Goal: Transaction & Acquisition: Purchase product/service

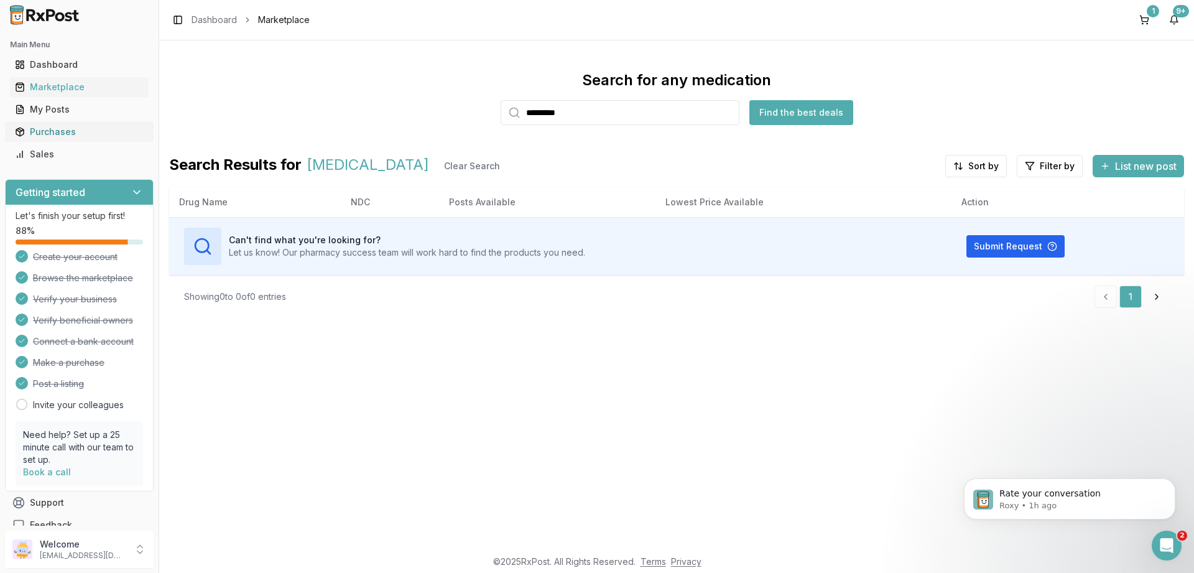
click at [45, 127] on div "Purchases" at bounding box center [79, 132] width 129 height 12
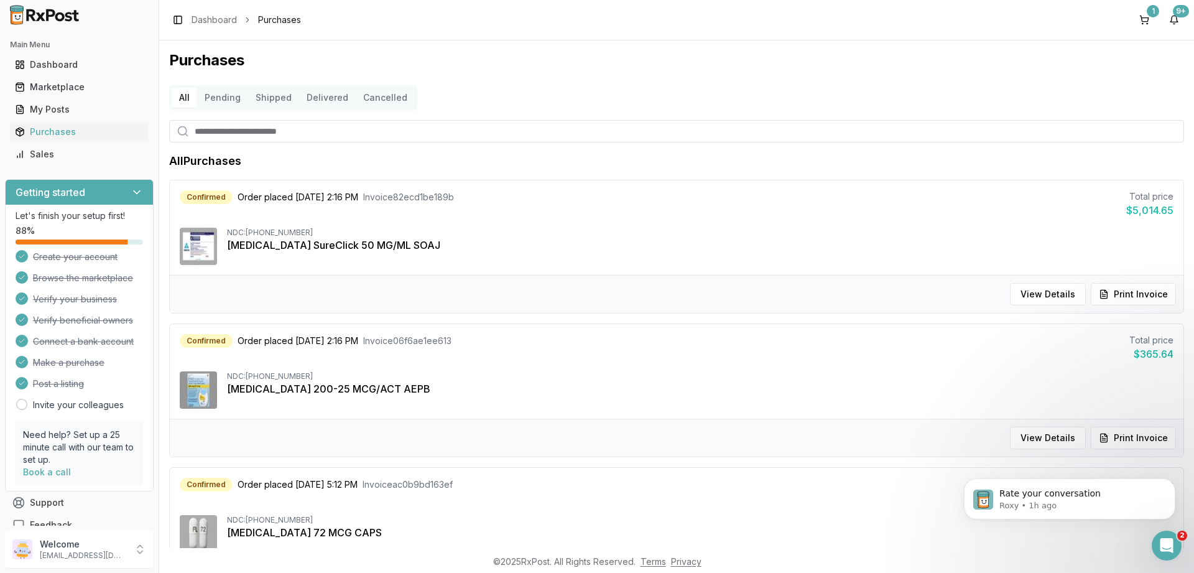
click at [222, 96] on button "Pending" at bounding box center [222, 98] width 51 height 20
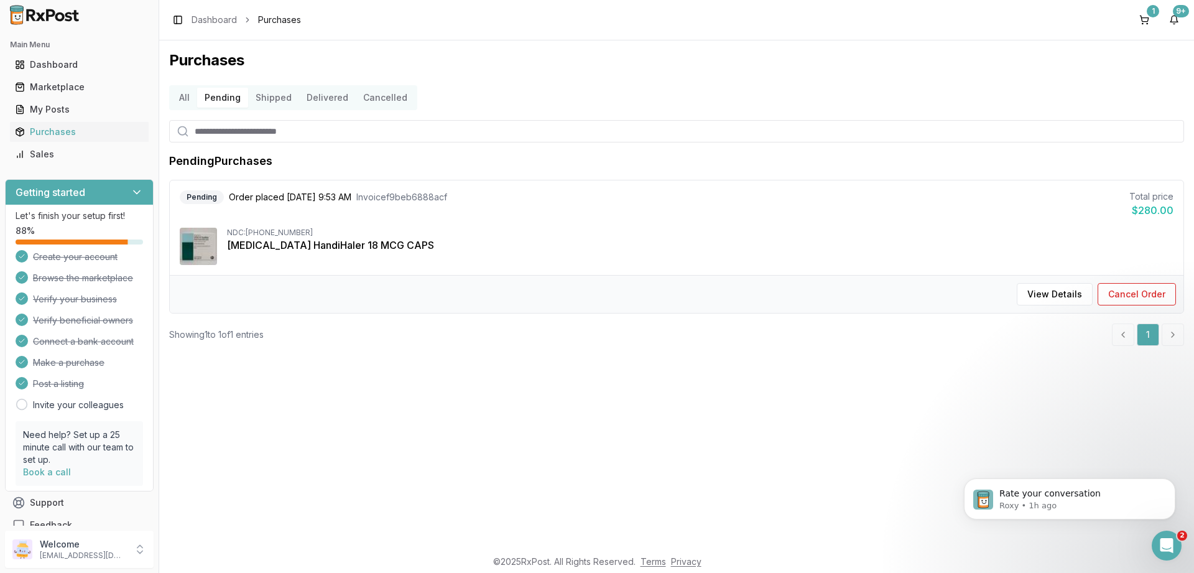
click at [264, 103] on button "Shipped" at bounding box center [273, 98] width 51 height 20
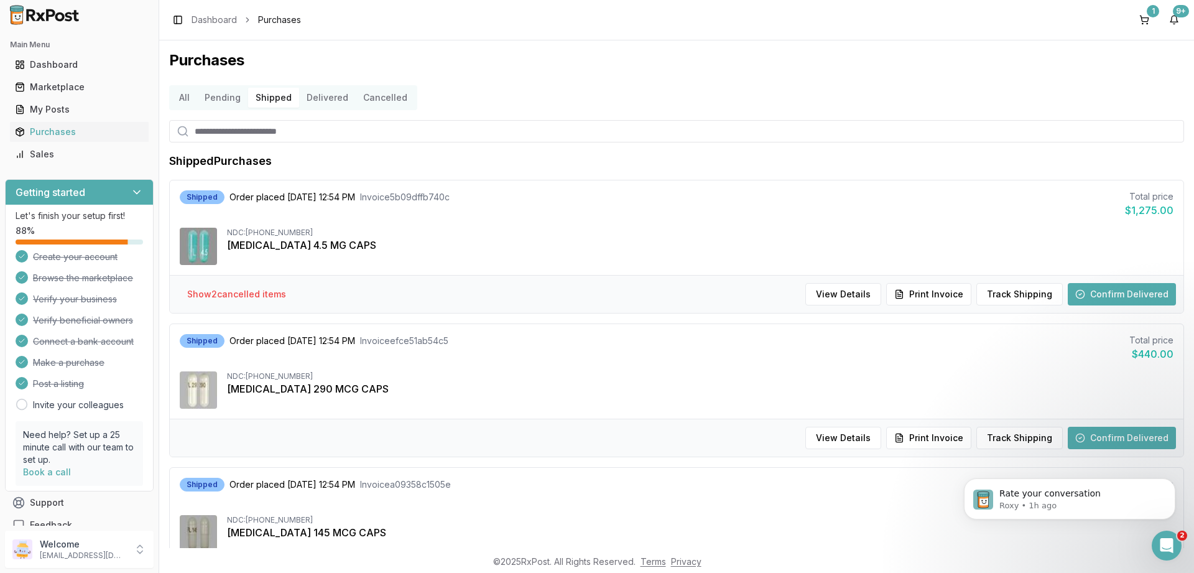
click at [328, 95] on button "Delivered" at bounding box center [327, 98] width 57 height 20
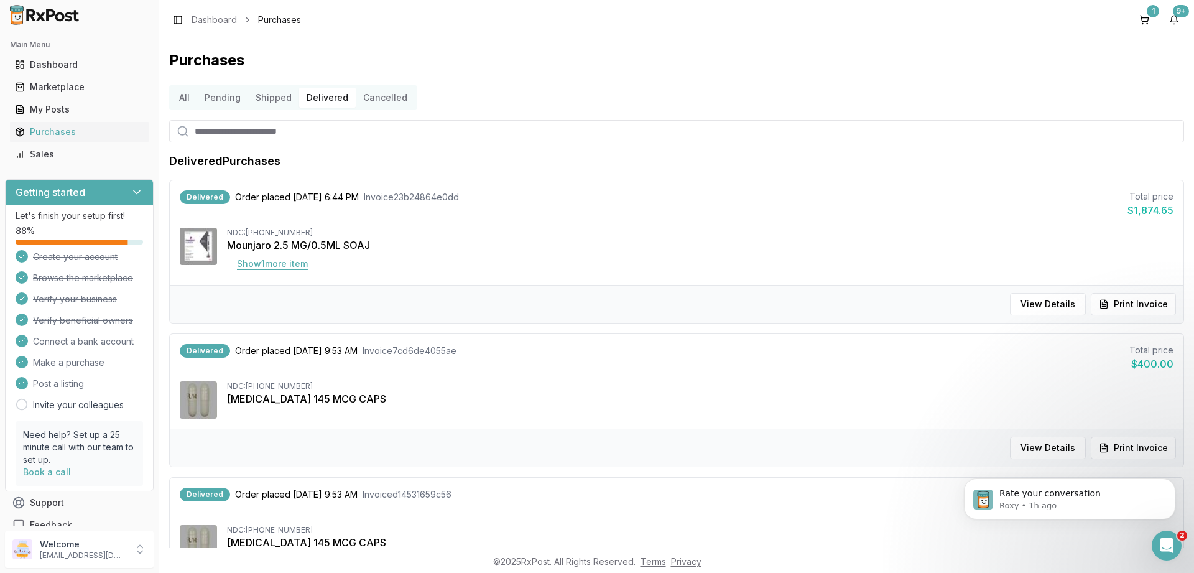
click at [282, 269] on button "Show 1 more item" at bounding box center [272, 263] width 91 height 22
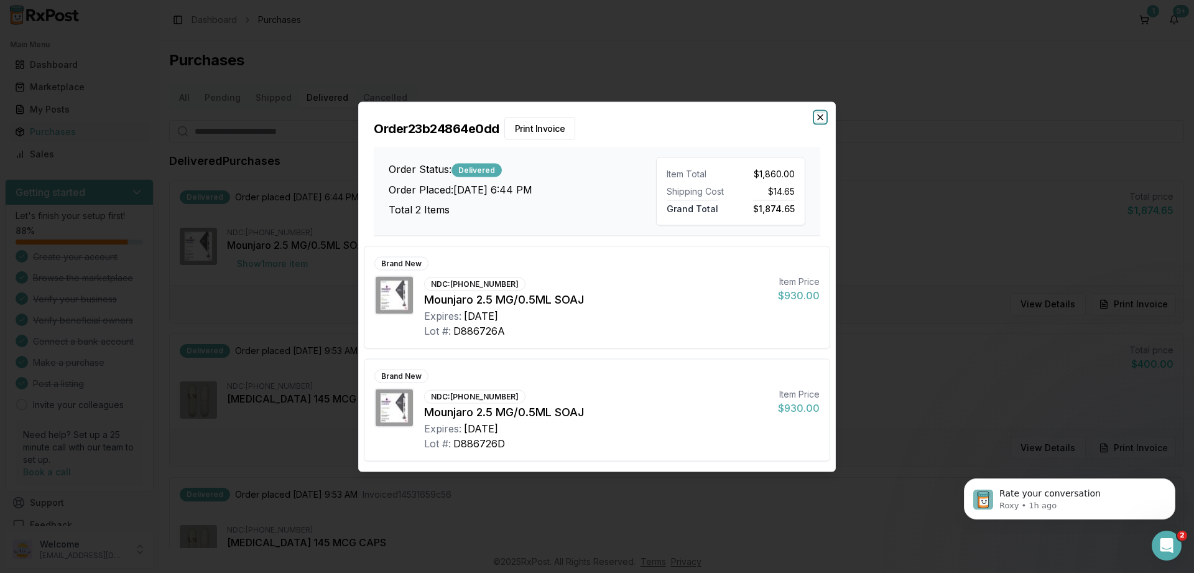
click at [817, 116] on icon "button" at bounding box center [820, 117] width 10 height 10
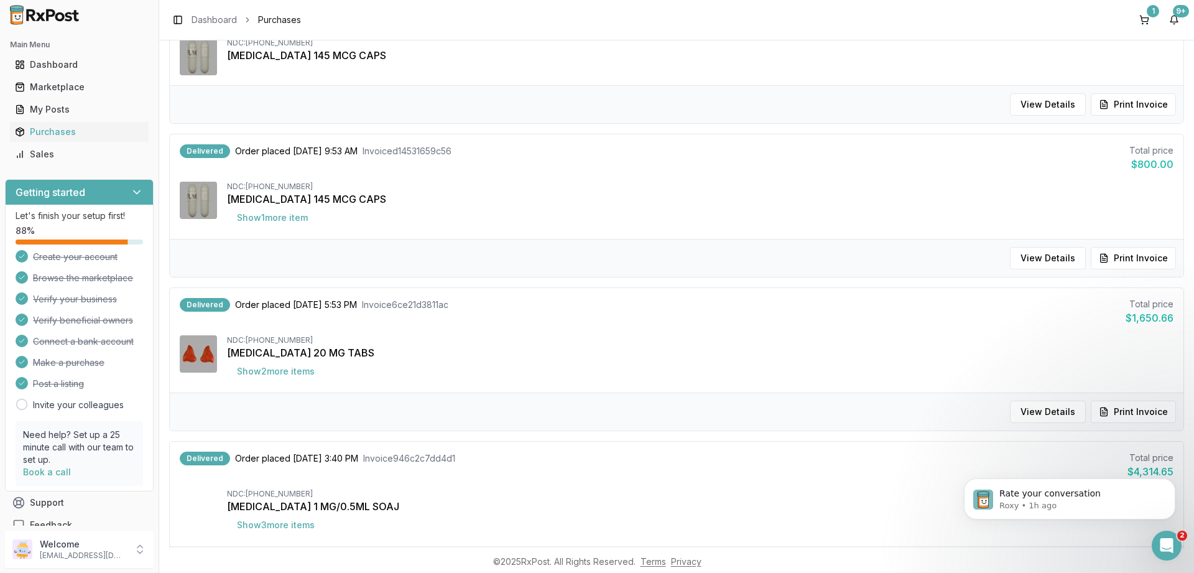
scroll to position [373, 0]
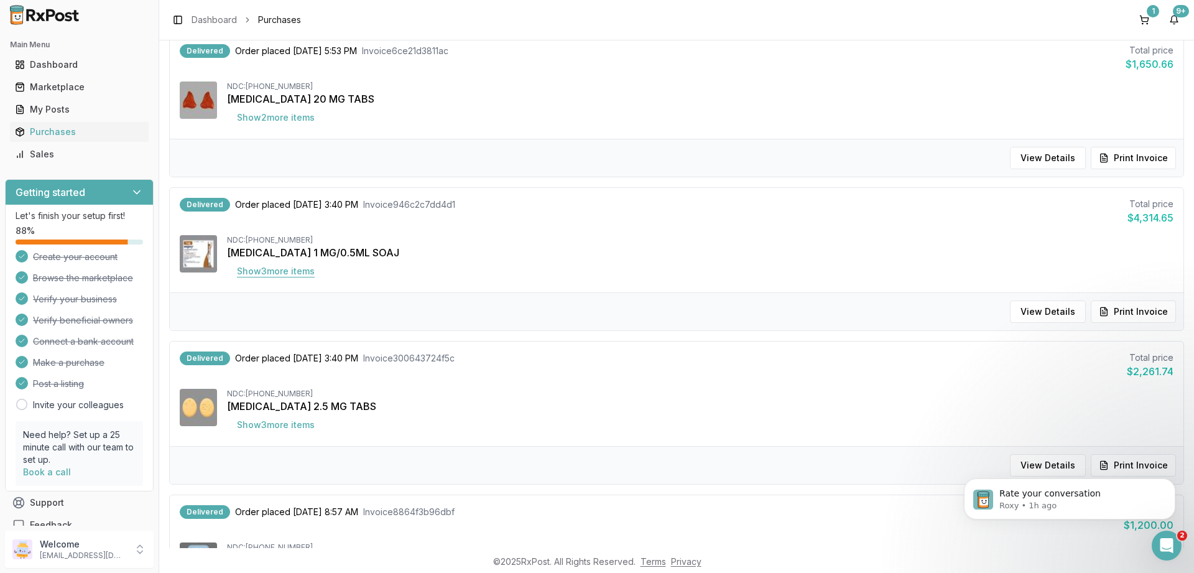
click at [277, 271] on button "Show 3 more item s" at bounding box center [276, 271] width 98 height 22
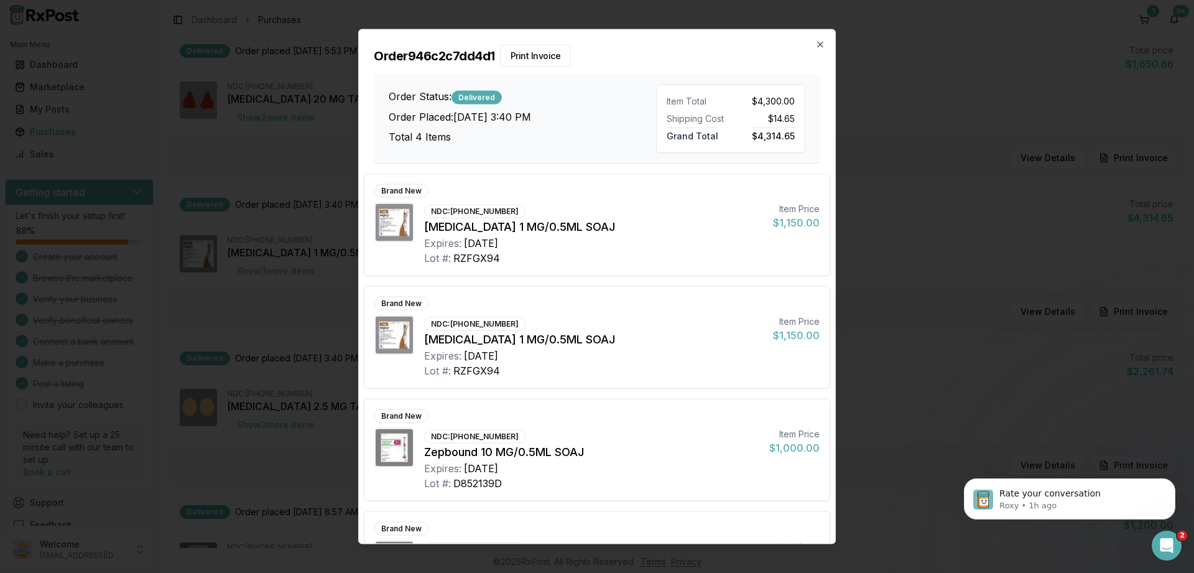
scroll to position [78, 0]
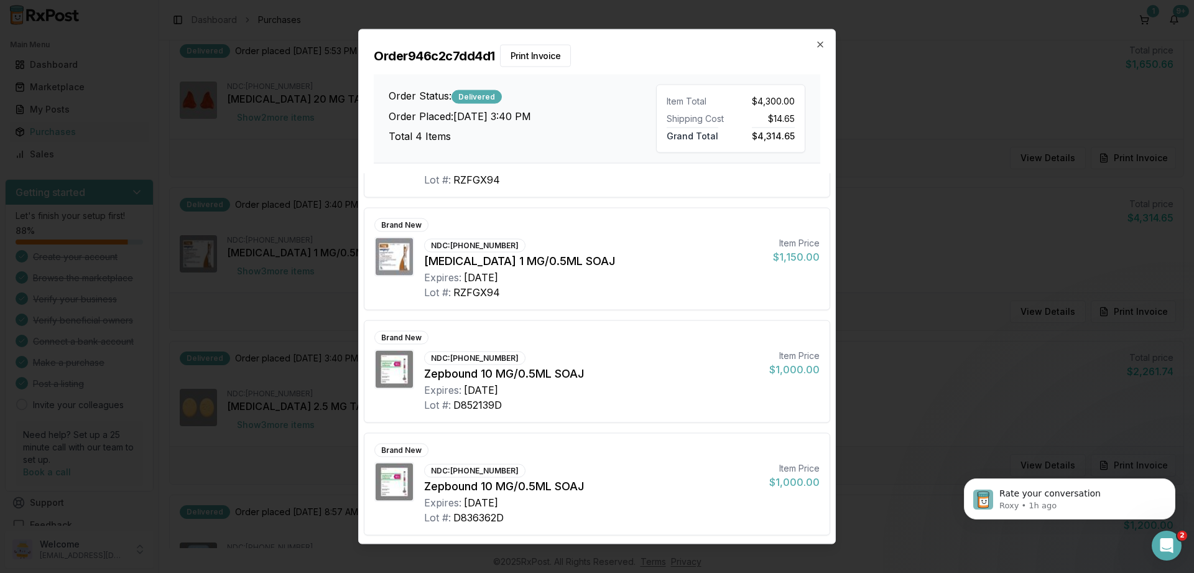
click at [814, 46] on h2 "Order 946c2c7dd4d1 Print Invoice" at bounding box center [597, 55] width 446 height 22
click at [816, 42] on icon "button" at bounding box center [820, 44] width 10 height 10
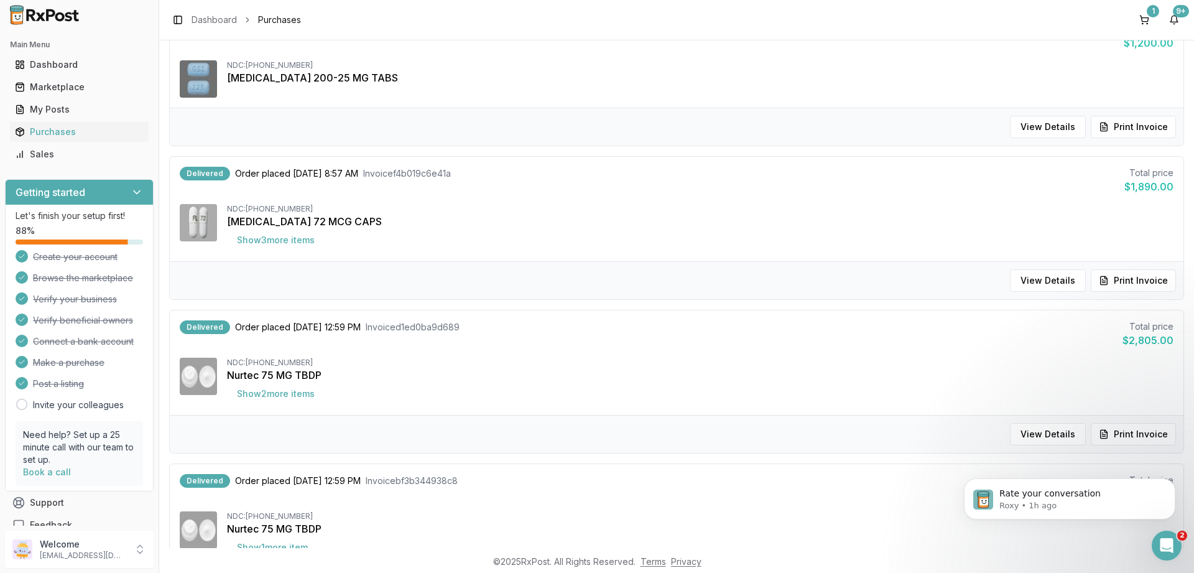
scroll to position [1051, 0]
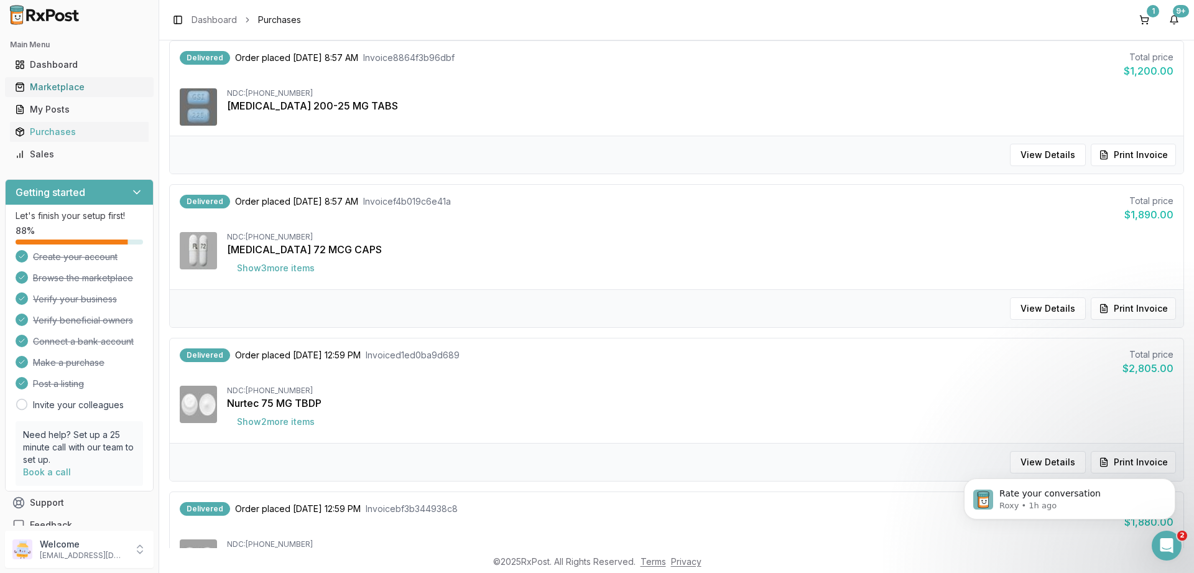
click at [60, 85] on div "Marketplace" at bounding box center [79, 87] width 129 height 12
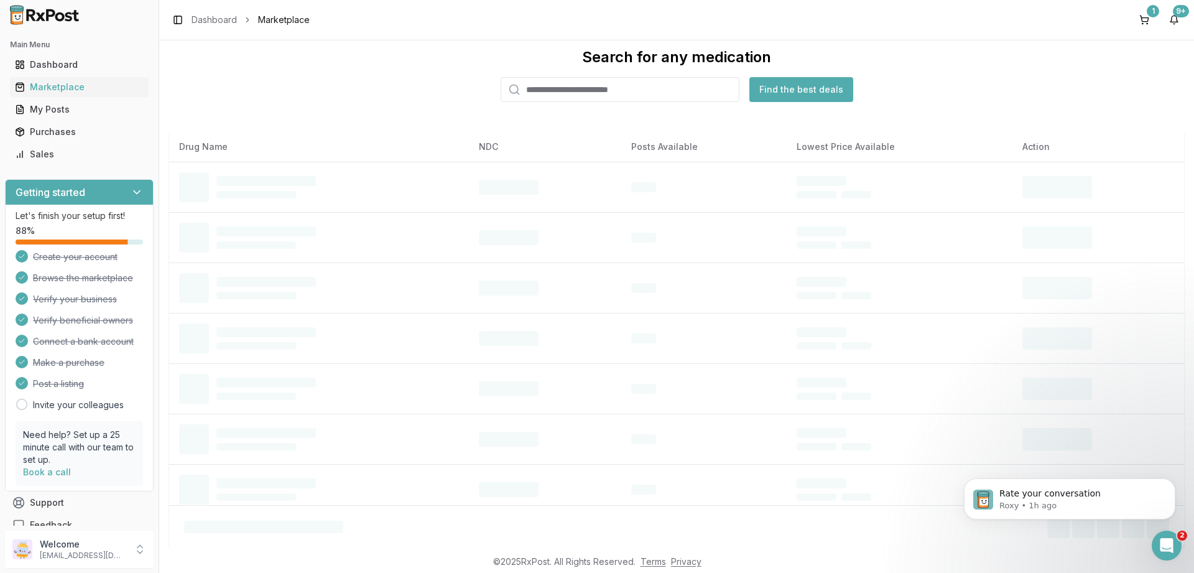
click at [576, 92] on input "search" at bounding box center [620, 89] width 239 height 25
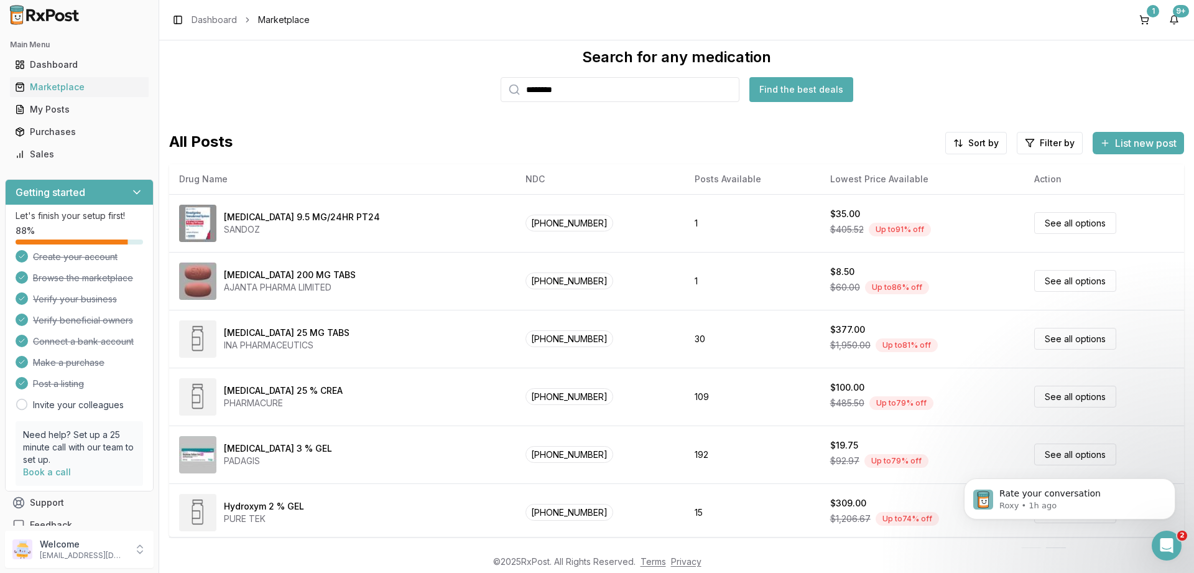
type input "********"
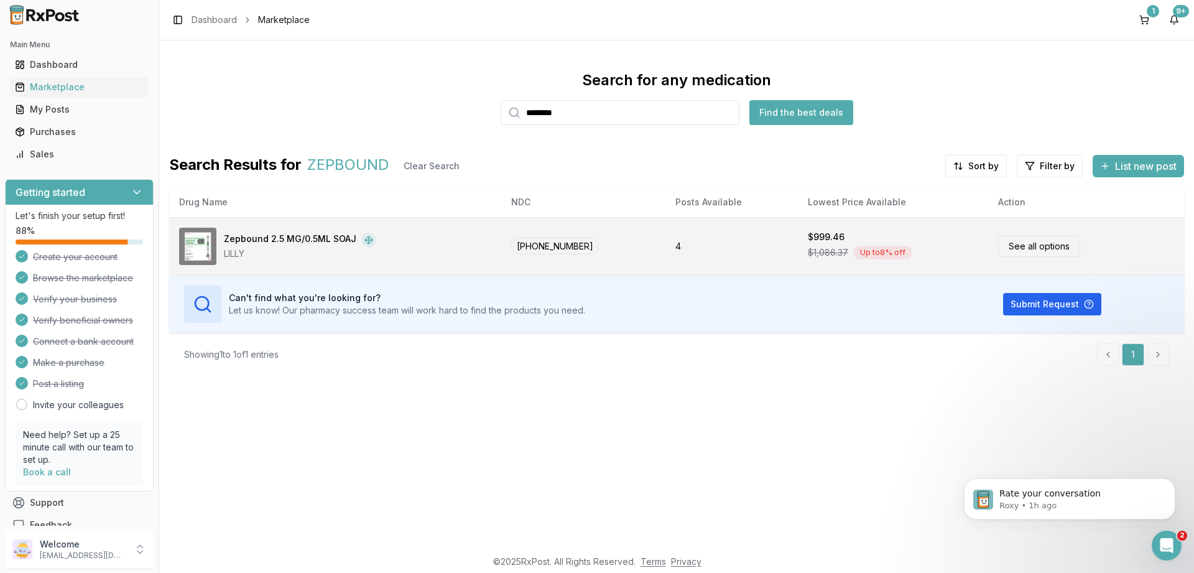
click at [1026, 247] on link "See all options" at bounding box center [1039, 246] width 82 height 22
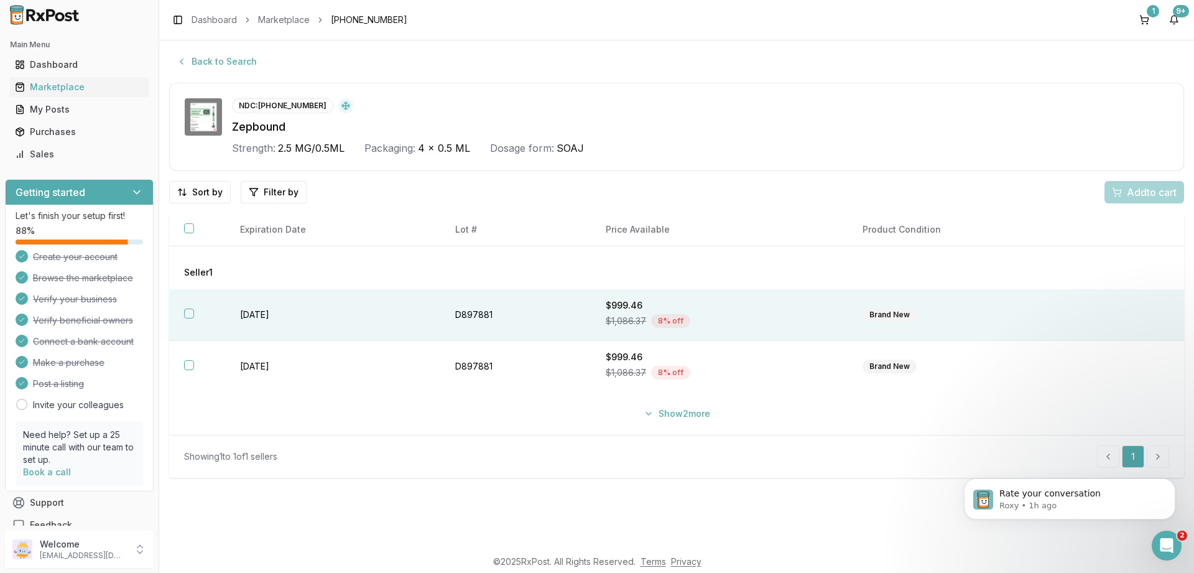
click at [188, 314] on button "button" at bounding box center [189, 313] width 10 height 10
click at [1133, 198] on span "Add 1 to cart" at bounding box center [1149, 192] width 54 height 15
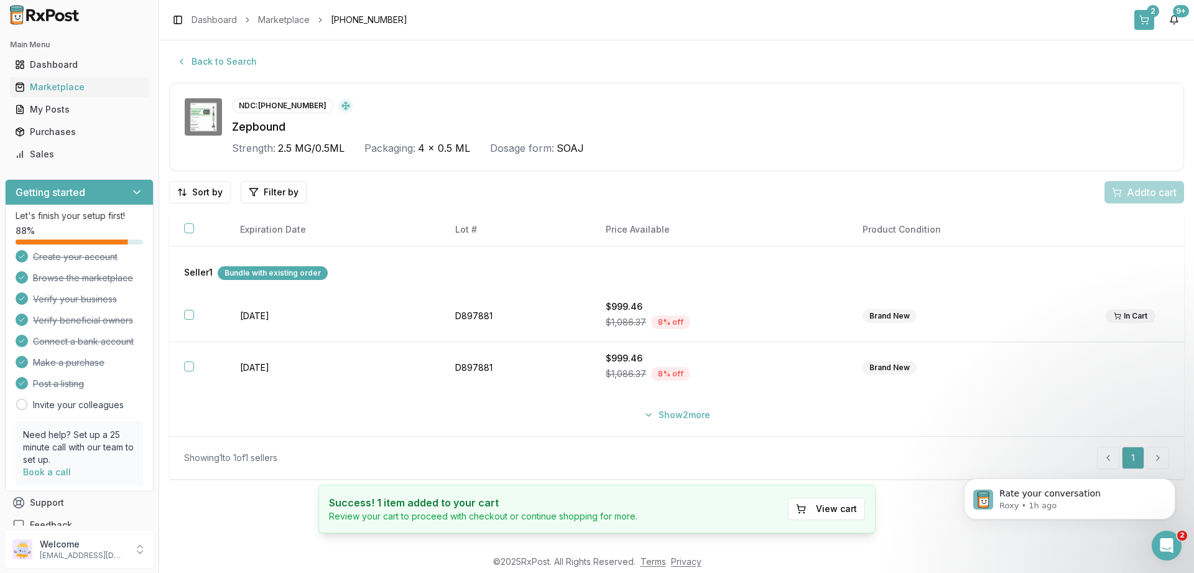
click at [1151, 19] on button "2" at bounding box center [1144, 20] width 20 height 20
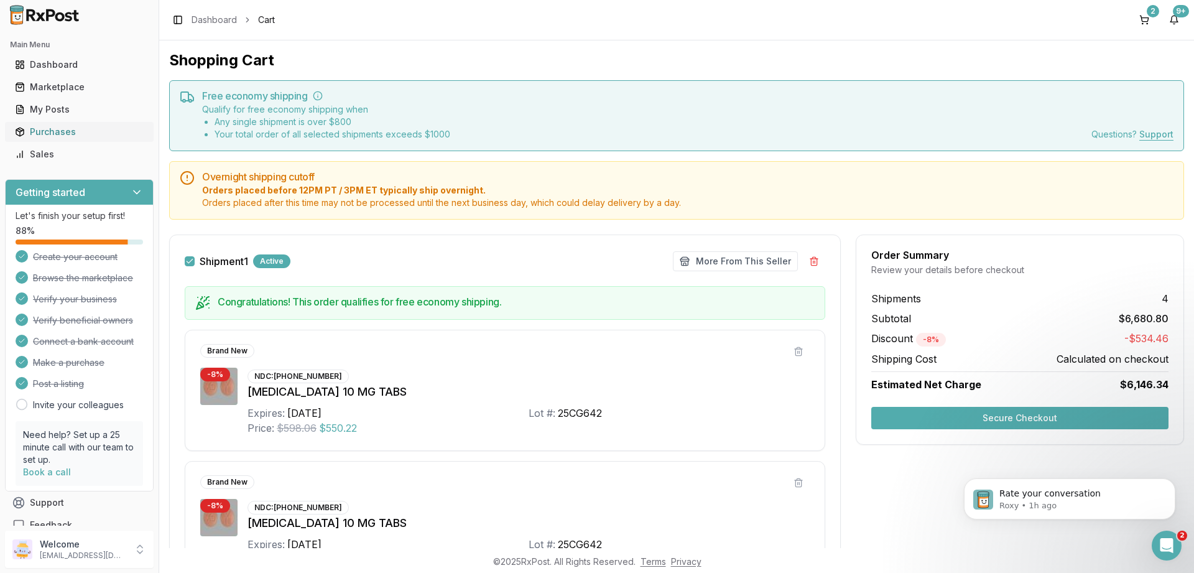
click at [39, 131] on div "Purchases" at bounding box center [79, 132] width 129 height 12
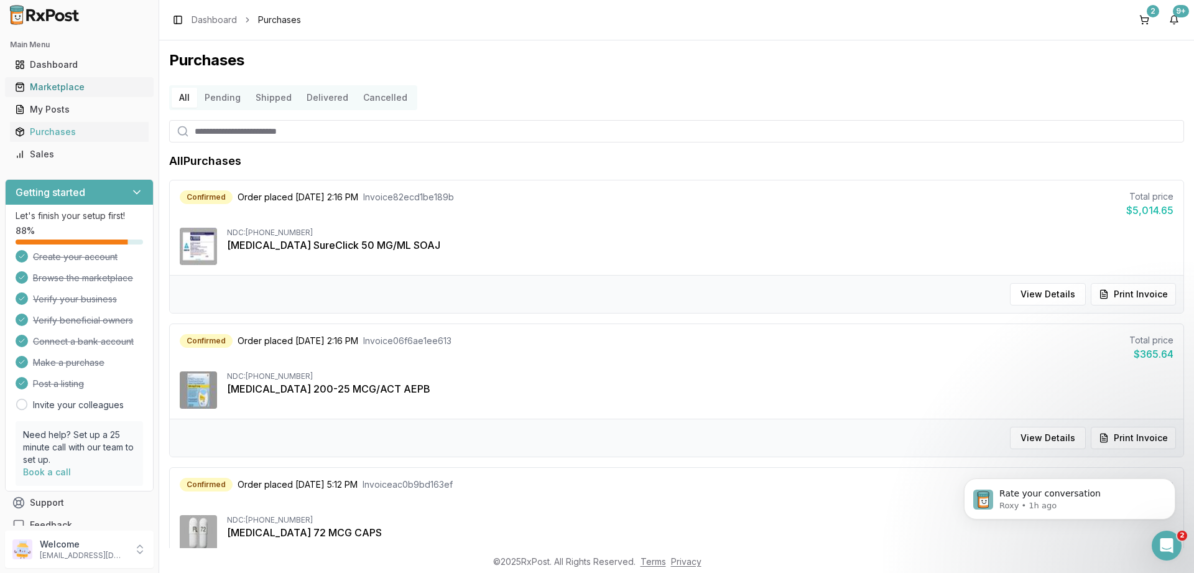
click at [43, 86] on div "Marketplace" at bounding box center [79, 87] width 129 height 12
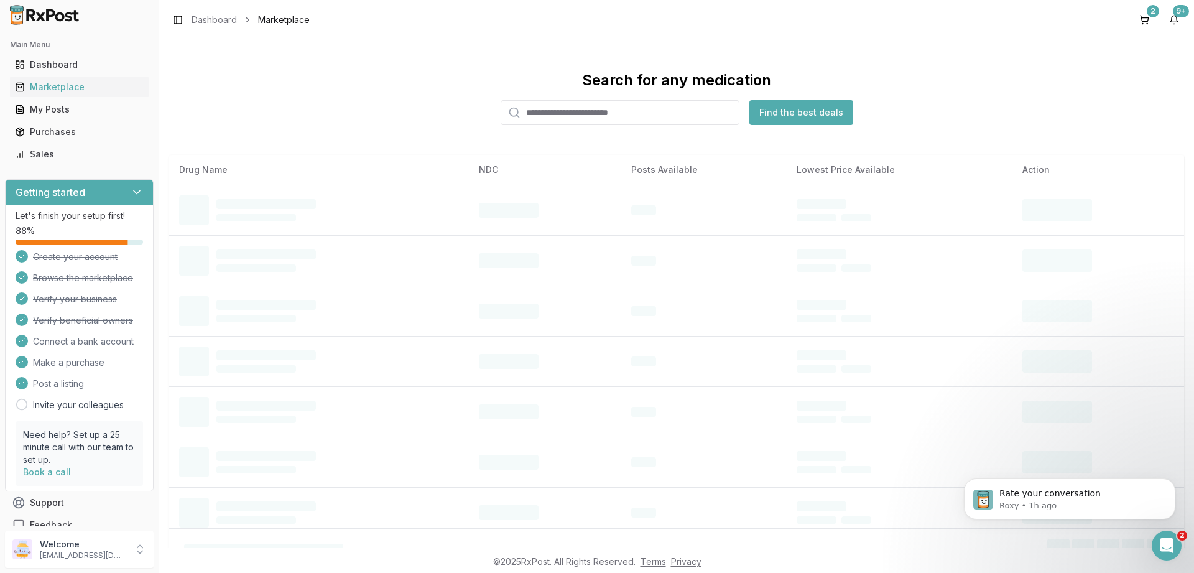
click at [590, 119] on input "search" at bounding box center [620, 112] width 239 height 25
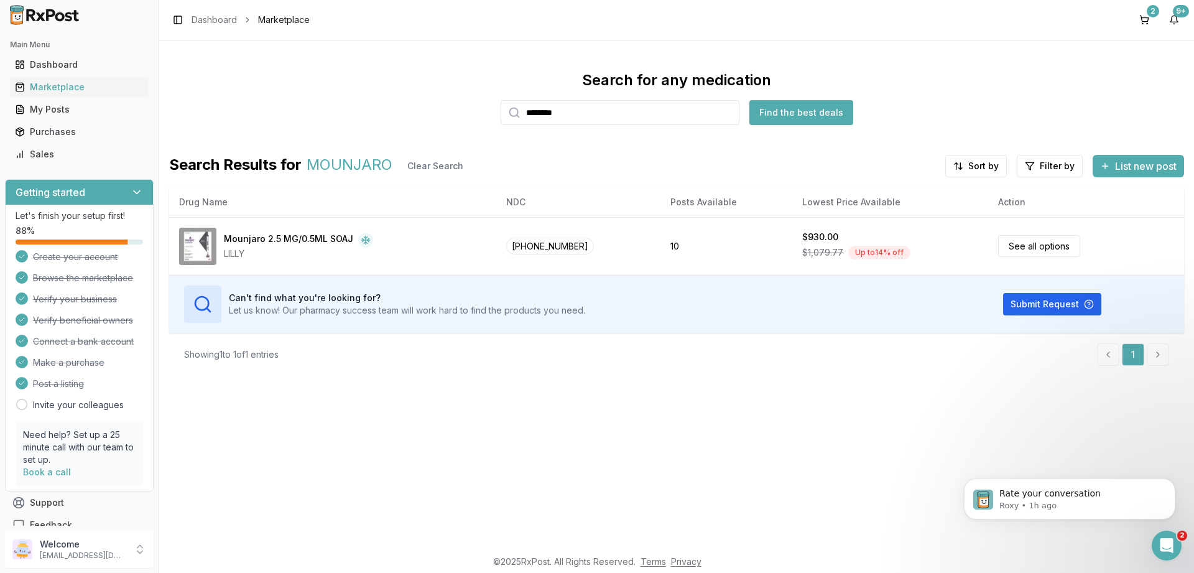
drag, startPoint x: 598, startPoint y: 121, endPoint x: 276, endPoint y: 105, distance: 322.5
click at [501, 105] on input "********" at bounding box center [620, 112] width 239 height 25
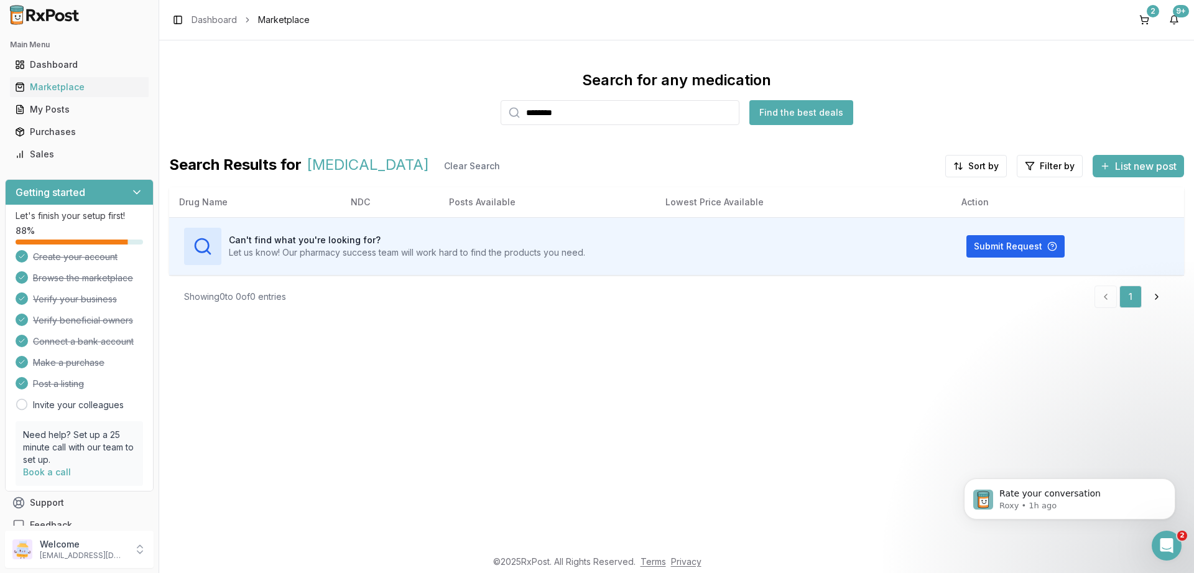
click at [822, 114] on button "Find the best deals" at bounding box center [801, 112] width 104 height 25
drag, startPoint x: 580, startPoint y: 116, endPoint x: 439, endPoint y: 111, distance: 141.2
click at [501, 111] on input "********" at bounding box center [620, 112] width 239 height 25
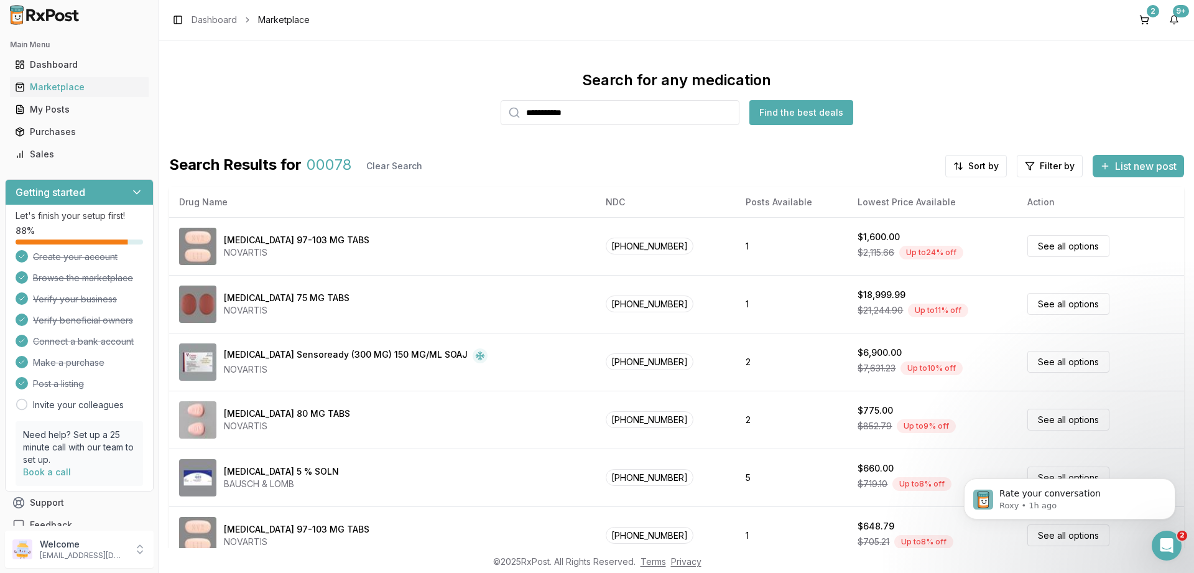
type input "**********"
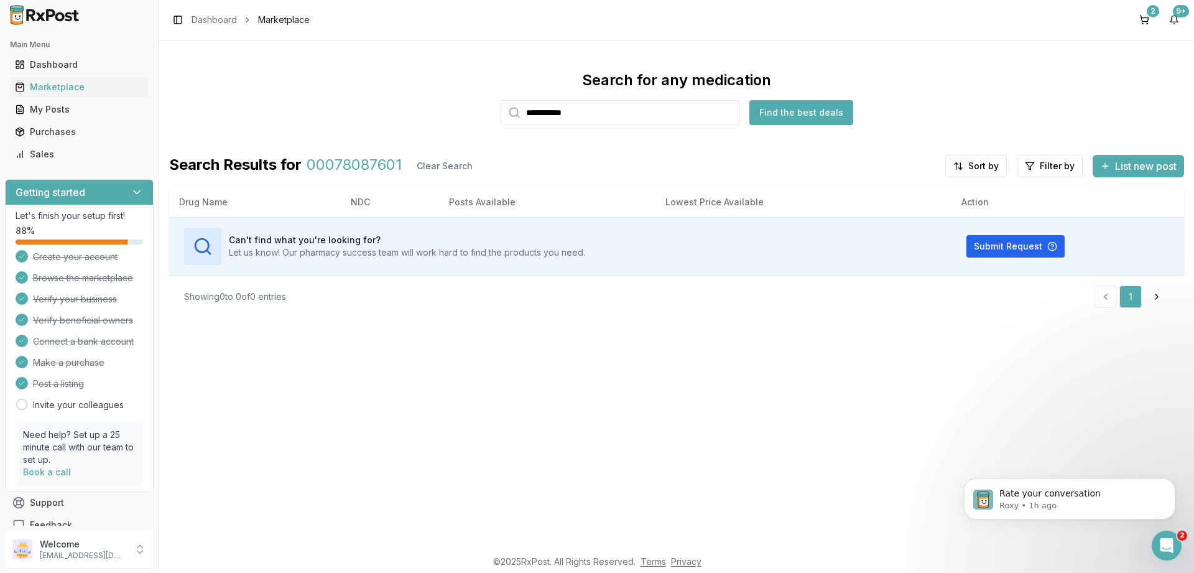
click at [501, 107] on input "**********" at bounding box center [620, 112] width 239 height 25
